Goal: Task Accomplishment & Management: Complete application form

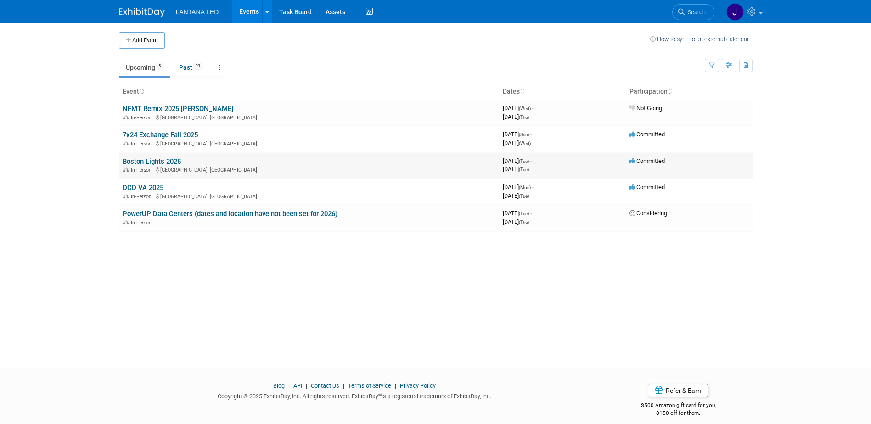
click at [140, 161] on link "Boston Lights 2025" at bounding box center [152, 161] width 58 height 8
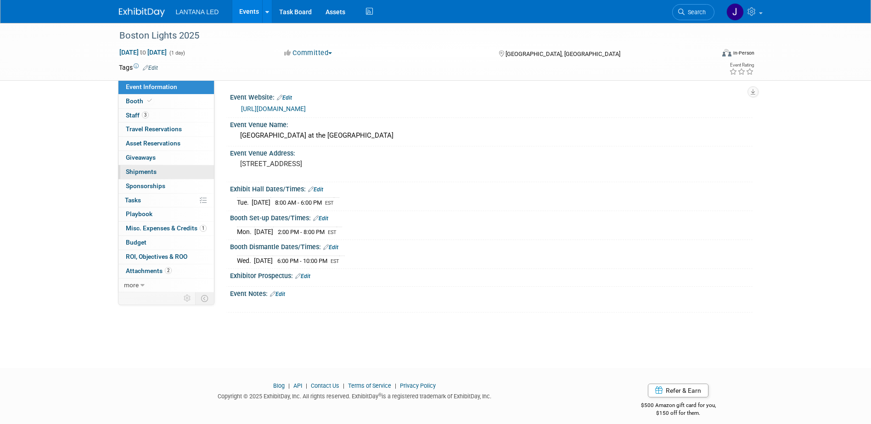
click at [140, 170] on span "Shipments 0" at bounding box center [141, 171] width 31 height 7
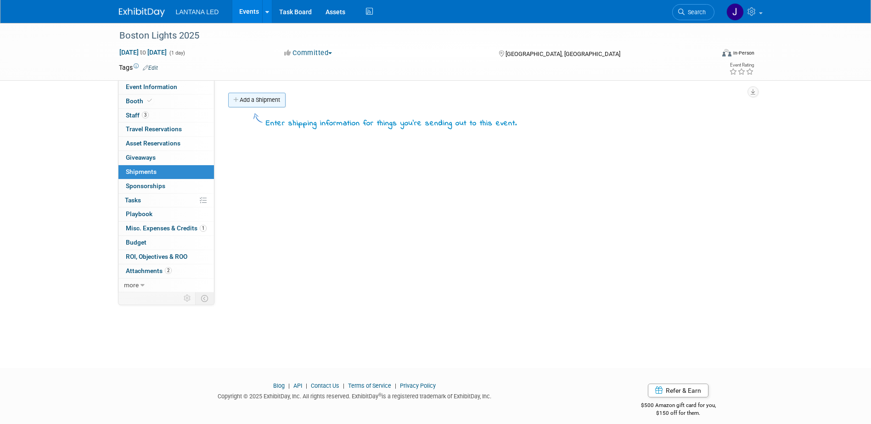
click at [251, 101] on link "Add a Shipment" at bounding box center [256, 100] width 57 height 15
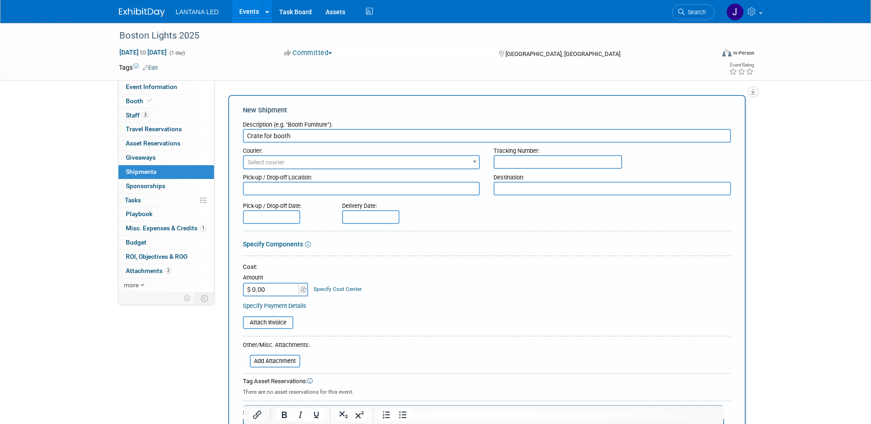
type input "Crate for booth"
click at [474, 162] on b at bounding box center [475, 162] width 4 height 2
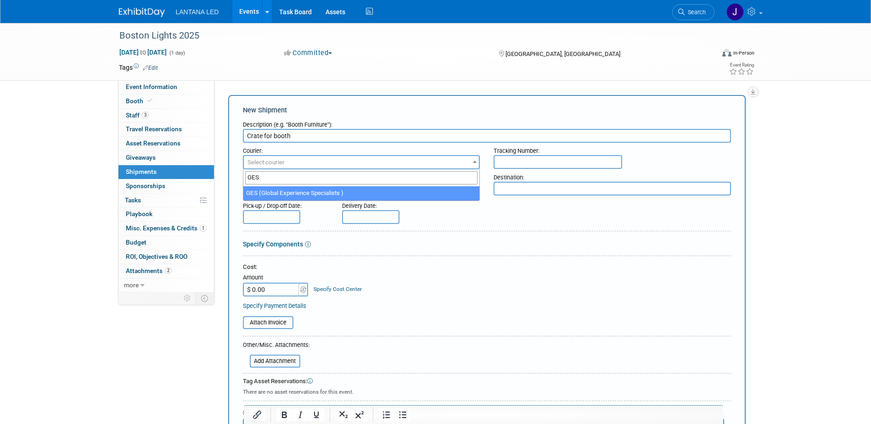
type input "GES"
select select "552"
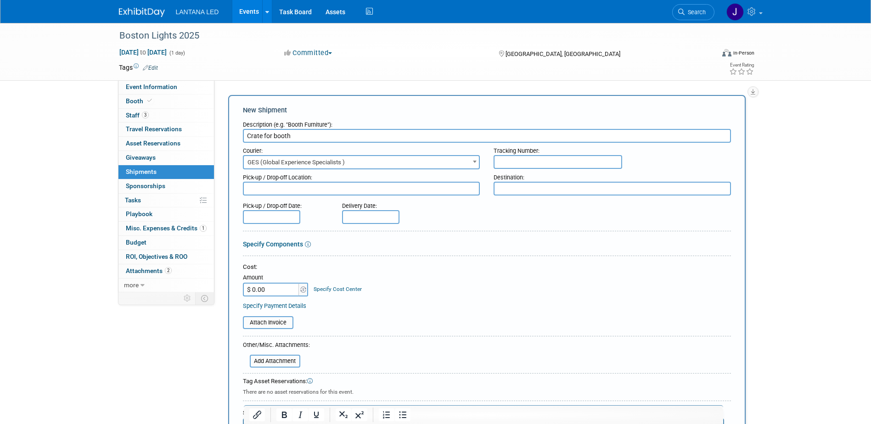
click at [531, 160] on input "text" at bounding box center [557, 162] width 129 height 14
type input "BOL"
click at [455, 190] on textarea at bounding box center [361, 189] width 237 height 14
type textarea "Archlight Summit - Dallas"
click at [516, 187] on textarea at bounding box center [611, 189] width 237 height 14
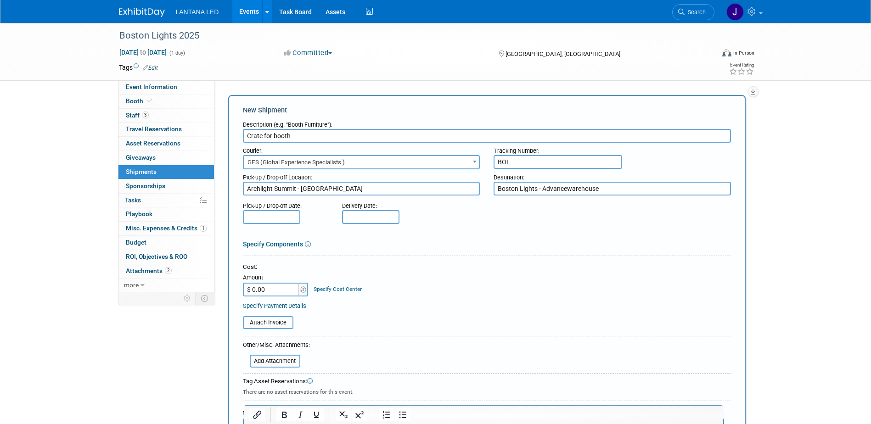
type textarea "Boston Lights - Advancewarehouse"
click at [374, 222] on input "text" at bounding box center [370, 217] width 57 height 14
click at [355, 235] on span at bounding box center [351, 235] width 17 height 16
select select "8"
click at [437, 319] on span "25" at bounding box center [433, 318] width 18 height 18
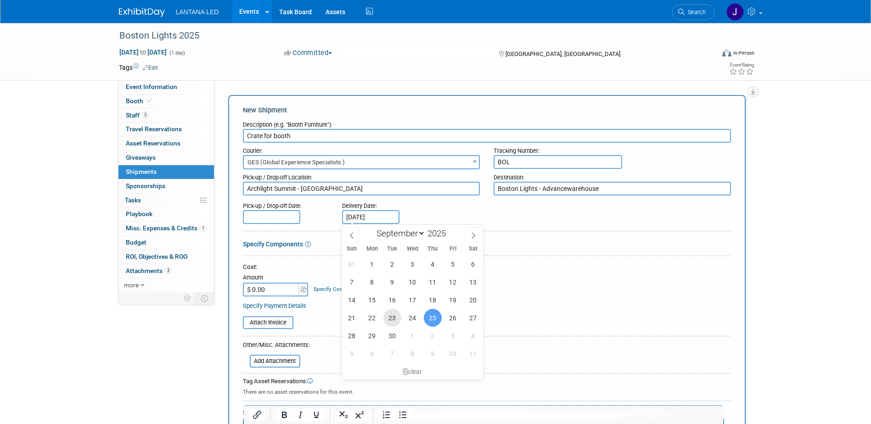
click at [392, 316] on span "23" at bounding box center [392, 318] width 18 height 18
type input "Sep 23, 2025"
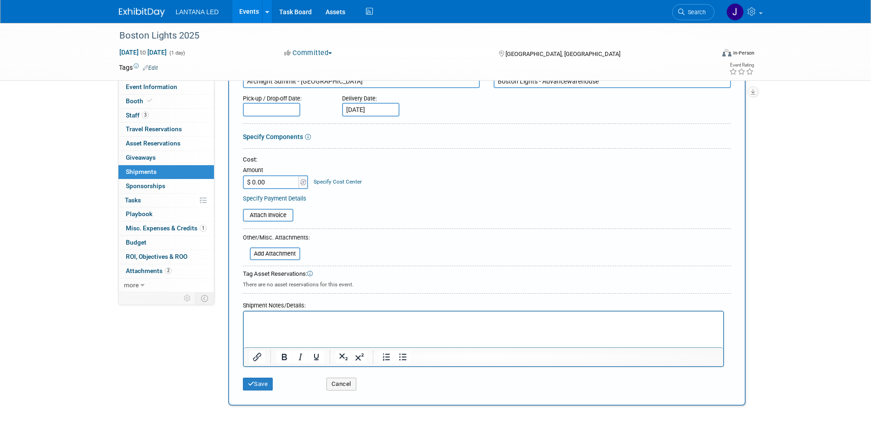
scroll to position [138, 0]
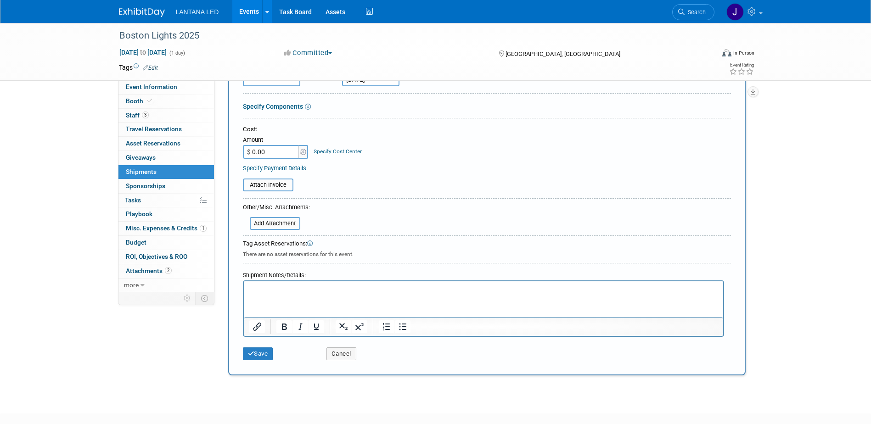
click at [353, 294] on html at bounding box center [482, 287] width 479 height 13
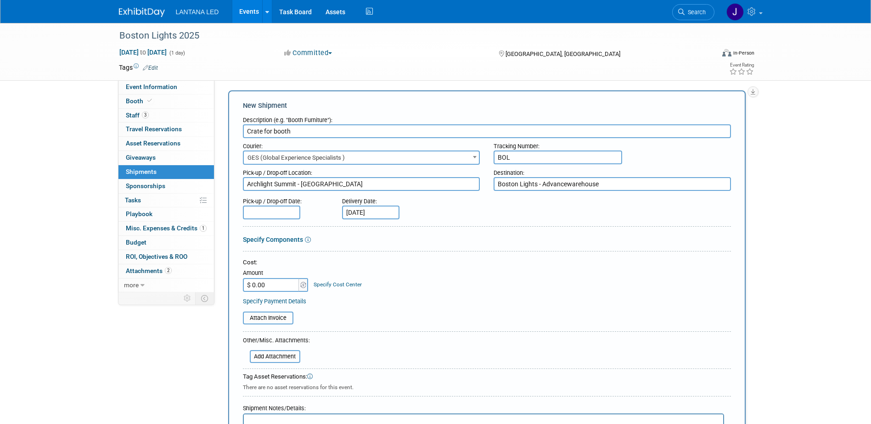
scroll to position [0, 0]
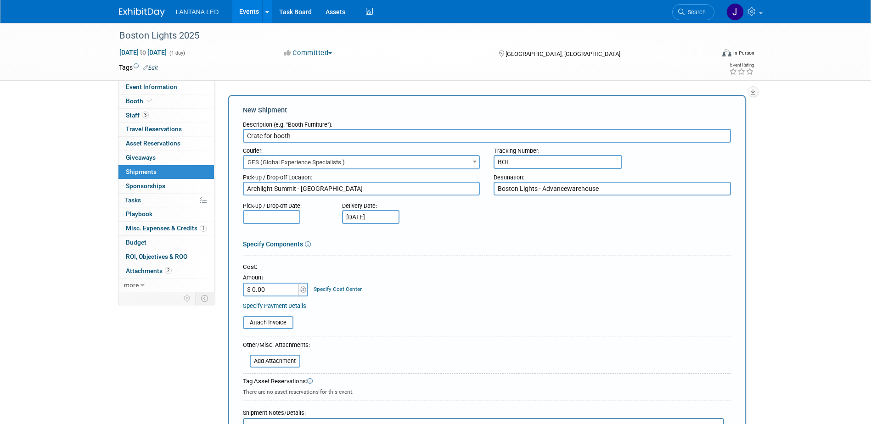
click at [535, 164] on input "BOL" at bounding box center [557, 162] width 129 height 14
type input "BOL 7049086"
click at [598, 305] on div "Specify Payment Details" at bounding box center [487, 306] width 488 height 10
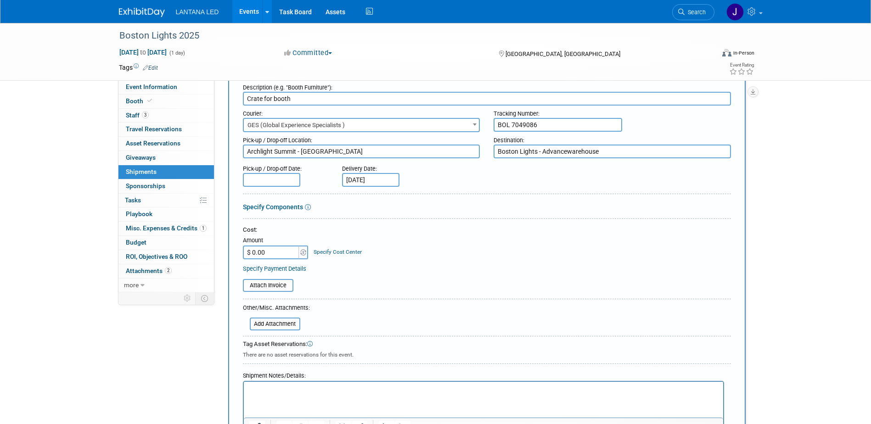
scroll to position [184, 0]
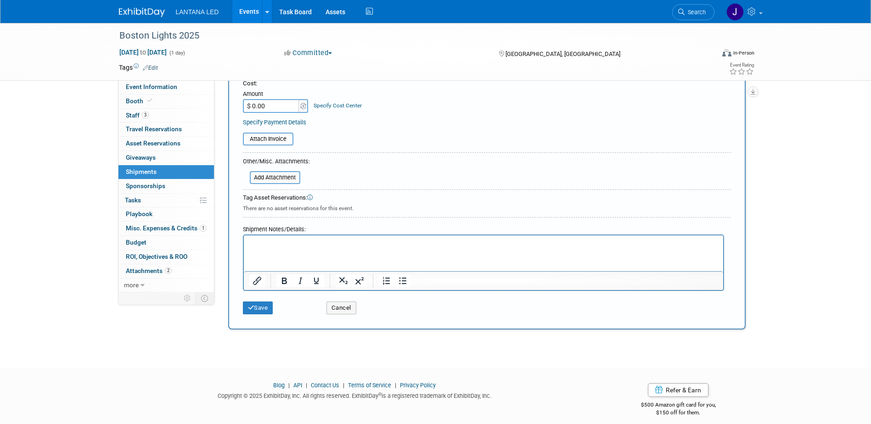
click at [257, 248] on p "Rich Text Area. Press ALT-0 for help." at bounding box center [483, 243] width 469 height 9
click at [257, 313] on button "Save" at bounding box center [258, 308] width 30 height 13
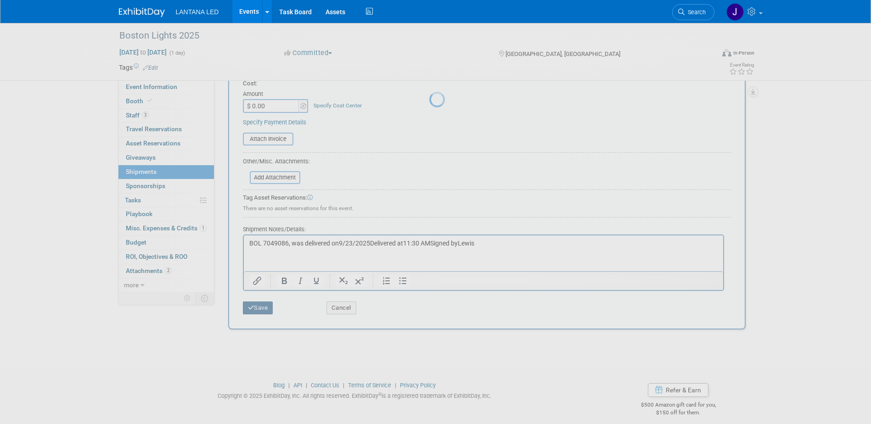
scroll to position [8, 0]
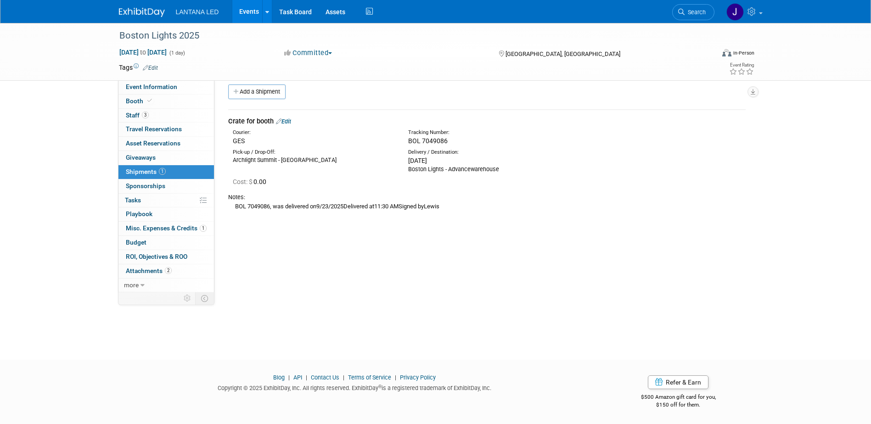
click at [280, 120] on icon at bounding box center [279, 121] width 6 height 6
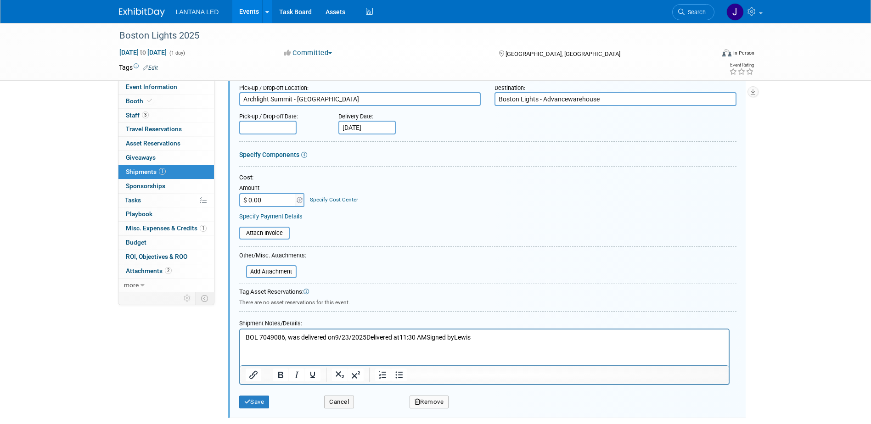
scroll to position [151, 0]
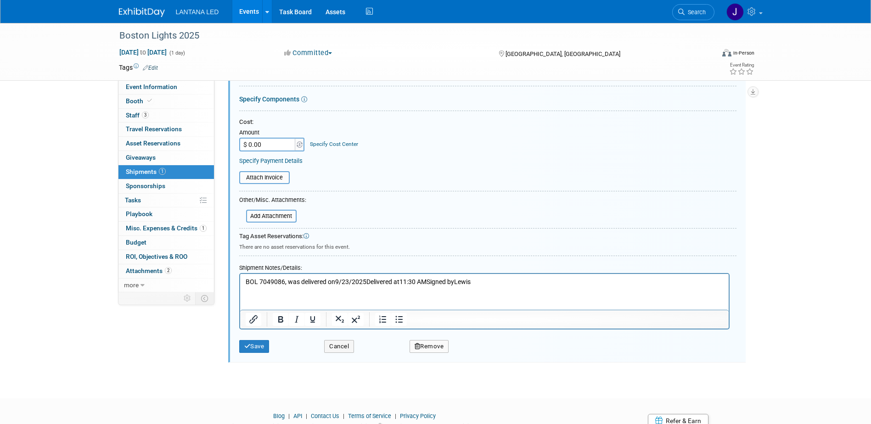
click at [286, 281] on p "BOL 7049086, was delivered on9/23/2025Delivered at11:30 AMSigned byLewis" at bounding box center [484, 282] width 478 height 9
click at [335, 280] on p "BOL 7049086, was delivered on9/23/2025Delivered at11:30 AMSigned byLewis" at bounding box center [484, 282] width 478 height 9
click at [367, 281] on p "BOL 7049086, was delivered on 9/23/2025Delivered at11:30 AMSigned byLewis" at bounding box center [484, 282] width 478 height 9
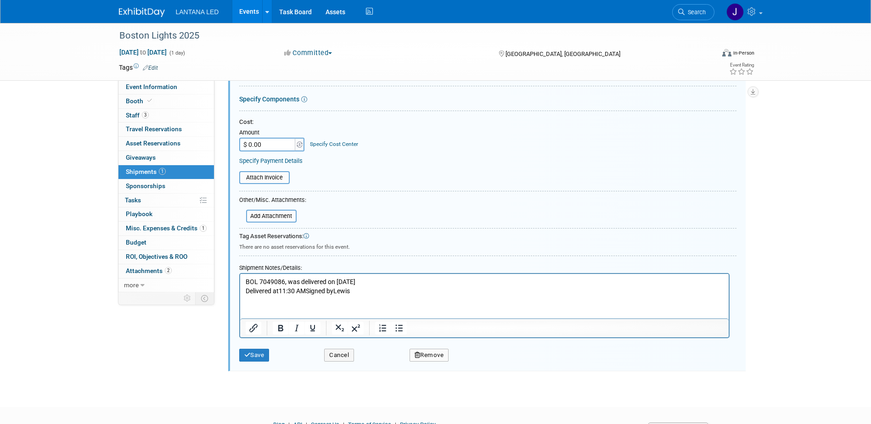
click at [279, 291] on p "Delivered at11:30 AMSigned byLewis" at bounding box center [484, 291] width 478 height 9
click at [308, 290] on p "Delivered at 11:30 AMSigned byLewis" at bounding box center [484, 291] width 478 height 9
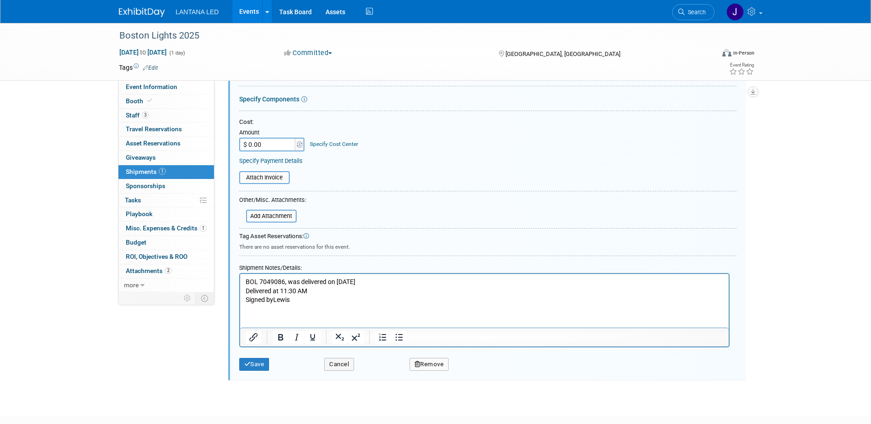
click at [330, 292] on p "Delivered at 11:30 AM" at bounding box center [484, 291] width 478 height 9
click at [273, 300] on p "Signed byLewis" at bounding box center [484, 300] width 478 height 9
click at [252, 362] on button "Save" at bounding box center [254, 364] width 30 height 13
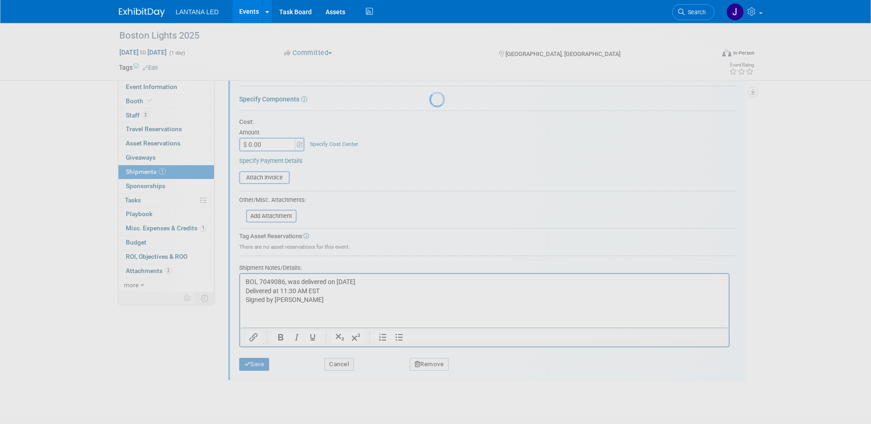
scroll to position [8, 0]
